Goal: Navigation & Orientation: Find specific page/section

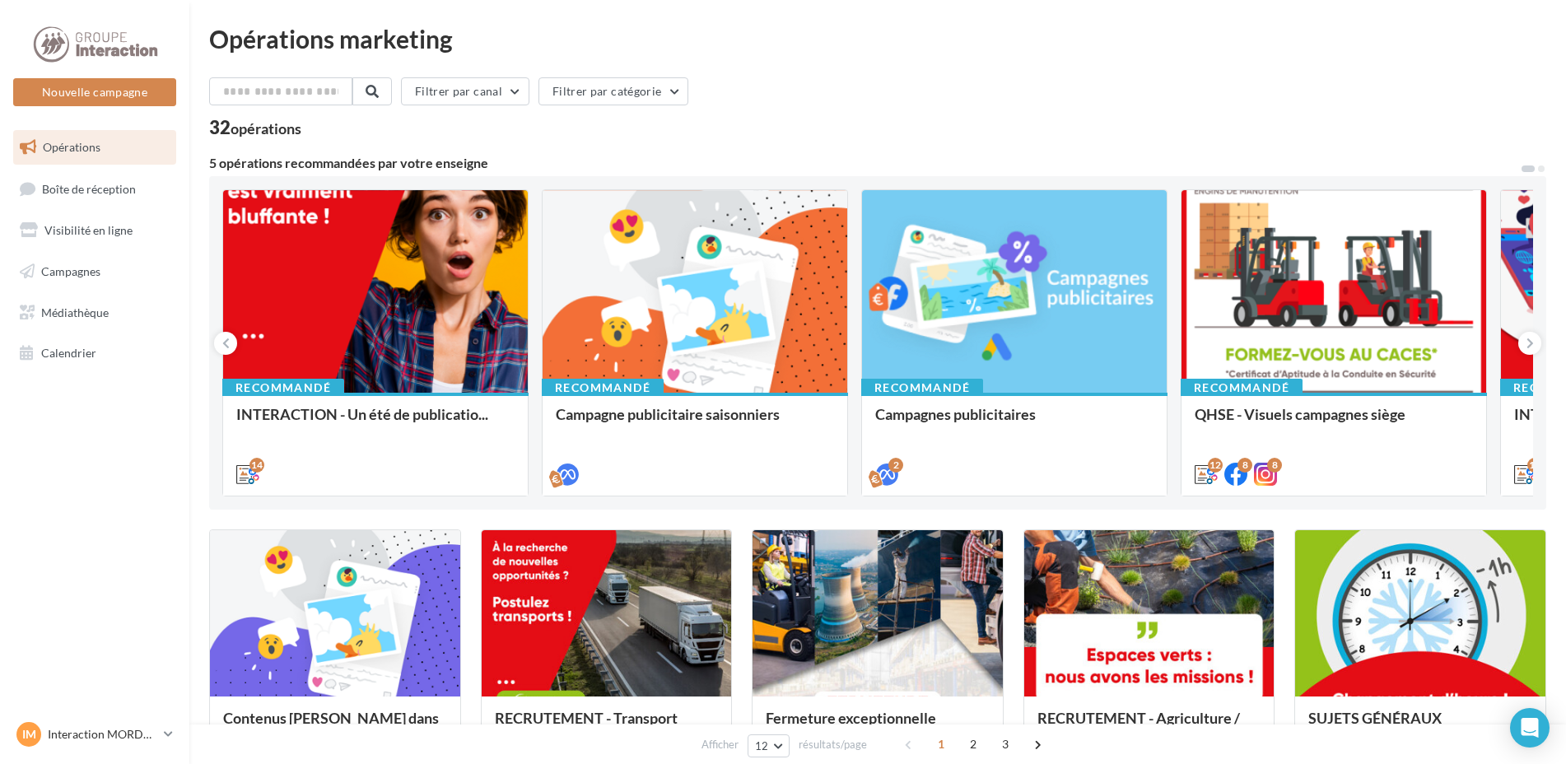
click at [53, 161] on link "Opérations" at bounding box center [95, 147] width 170 height 35
click at [111, 241] on link "Visibilité en ligne" at bounding box center [95, 230] width 170 height 35
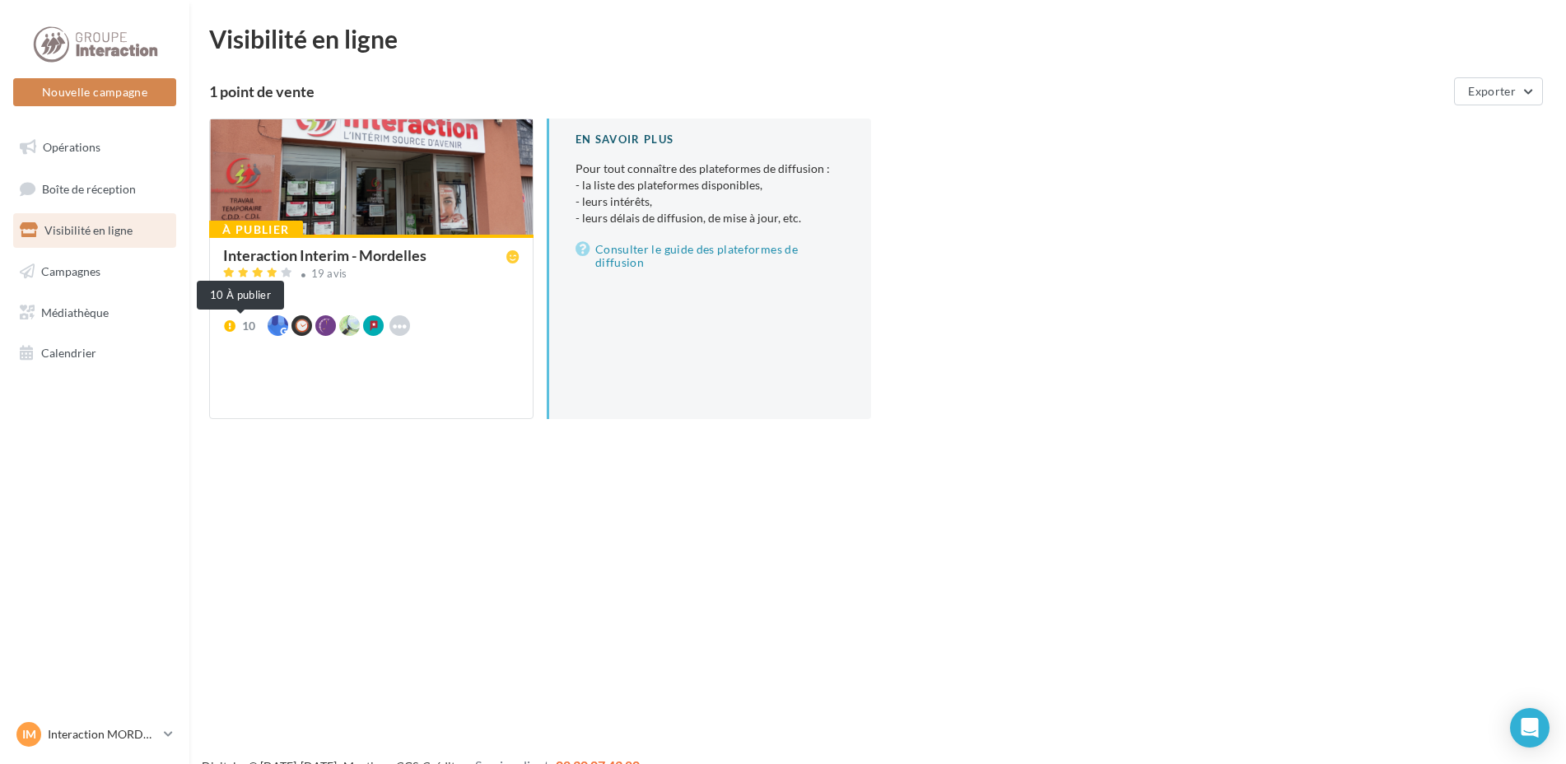
click at [236, 318] on span "10" at bounding box center [240, 326] width 35 height 16
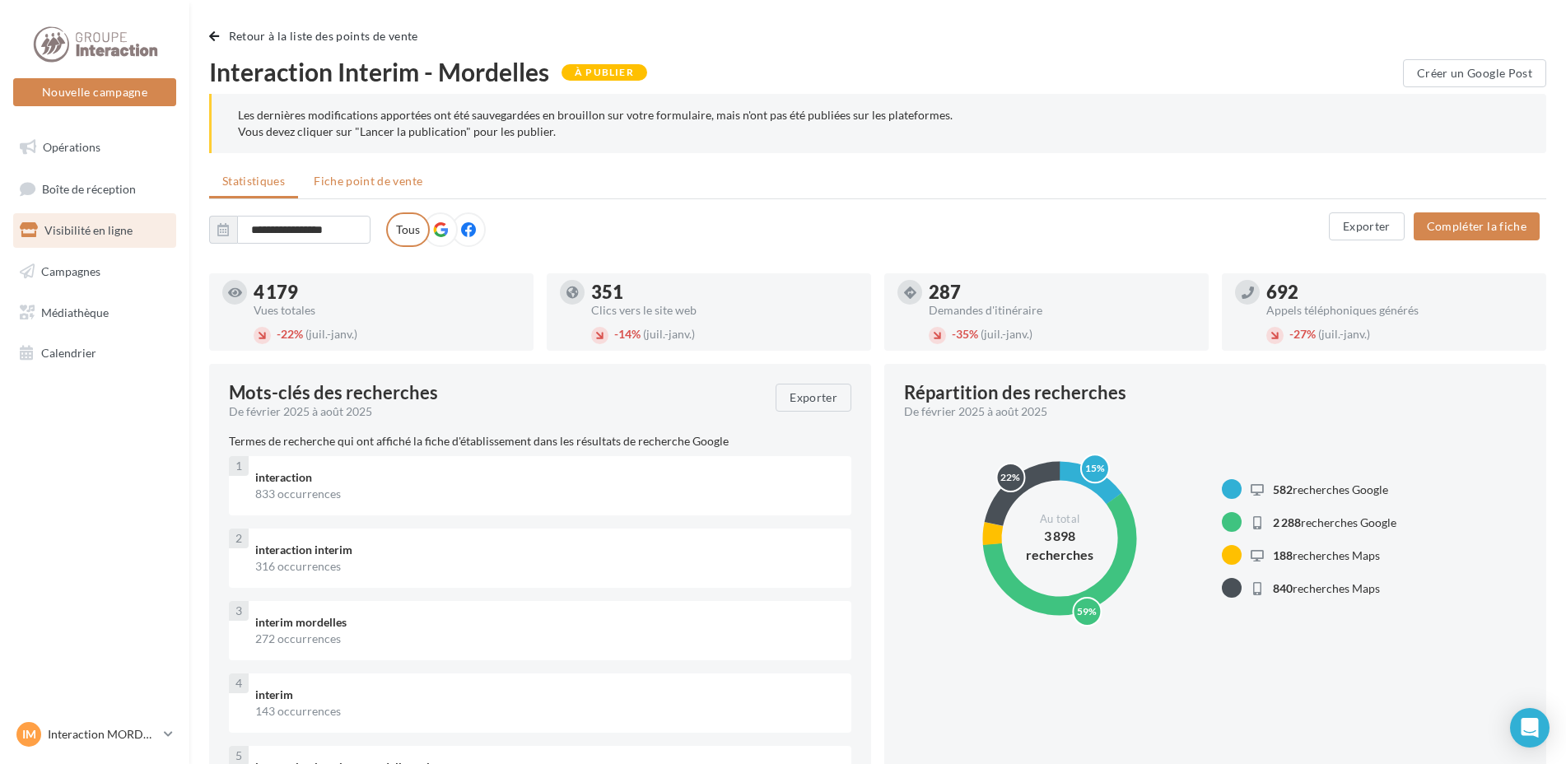
click at [389, 191] on li "Fiche point de vente" at bounding box center [367, 181] width 135 height 30
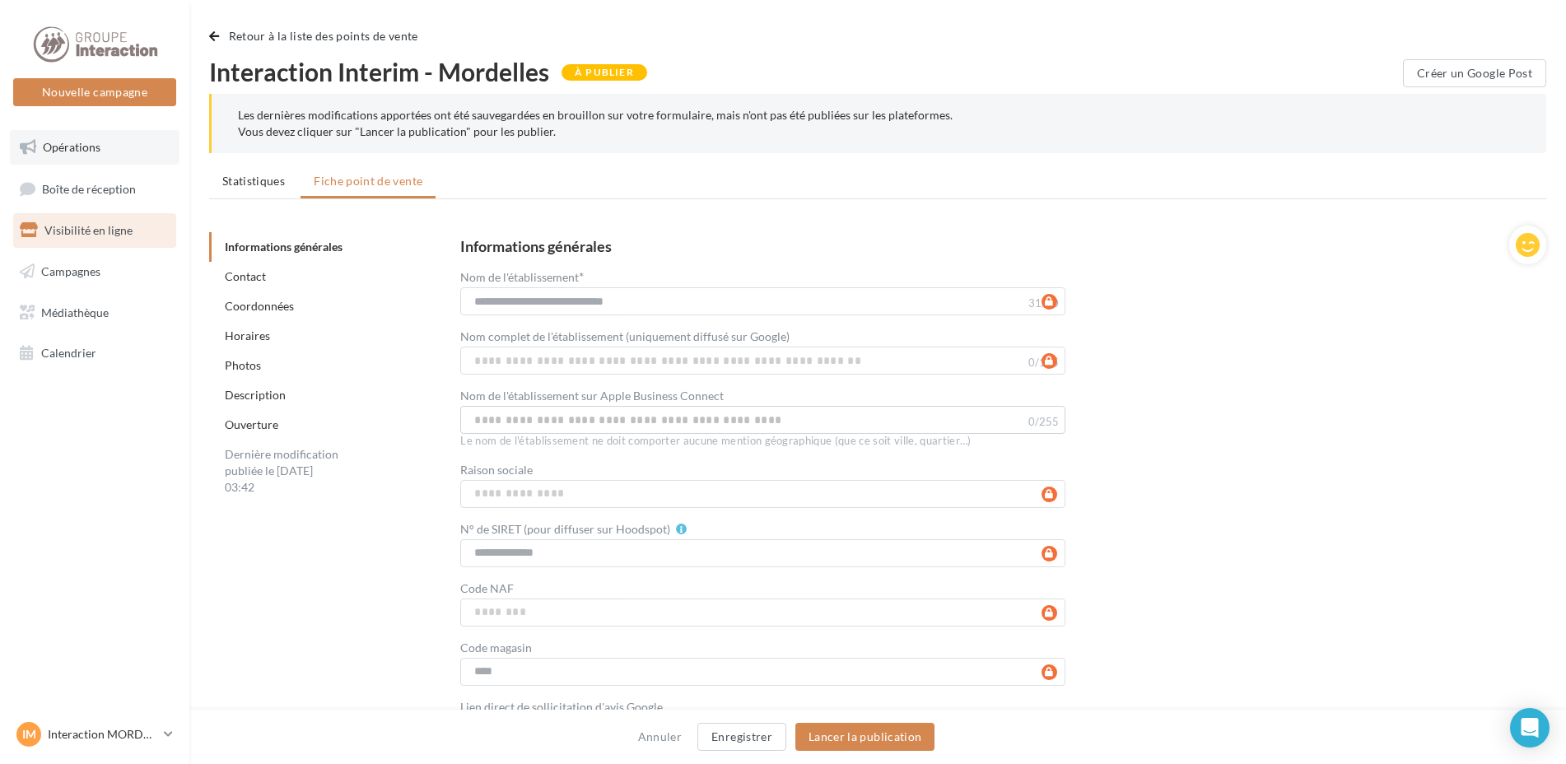
click at [48, 146] on span "Opérations" at bounding box center [72, 147] width 58 height 14
